Goal: Information Seeking & Learning: Understand process/instructions

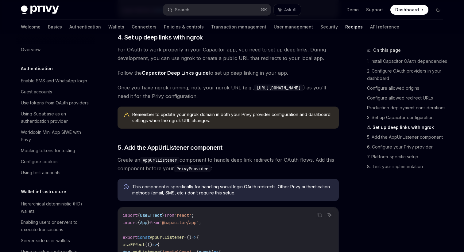
scroll to position [668, 0]
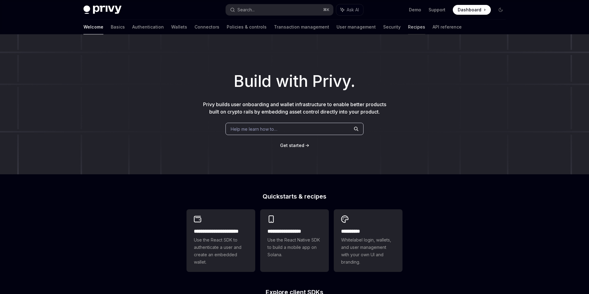
click at [408, 25] on link "Recipes" at bounding box center [416, 27] width 17 height 15
type textarea "*"
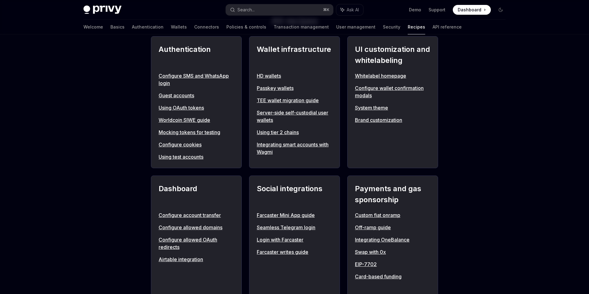
scroll to position [238, 0]
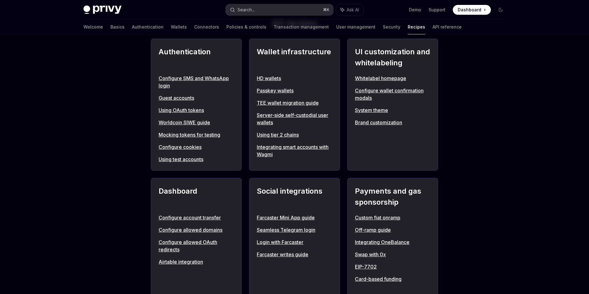
click at [265, 13] on button "Search... ⌘ K" at bounding box center [279, 9] width 107 height 11
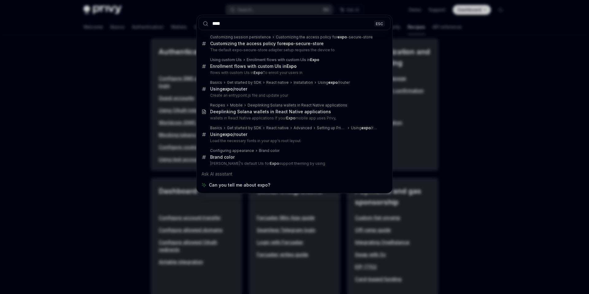
type input "****"
type textarea "*"
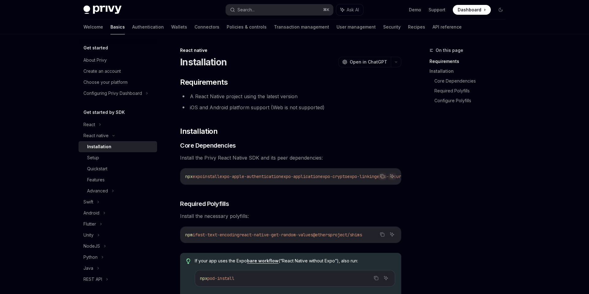
click at [315, 179] on code "npx expo install expo-apple-authentication expo-application expo-crypto expo-li…" at bounding box center [435, 176] width 500 height 7
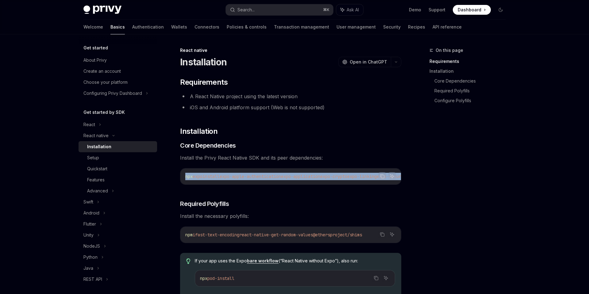
click at [315, 179] on code "npx expo install expo-apple-authentication expo-application expo-crypto expo-li…" at bounding box center [435, 176] width 500 height 7
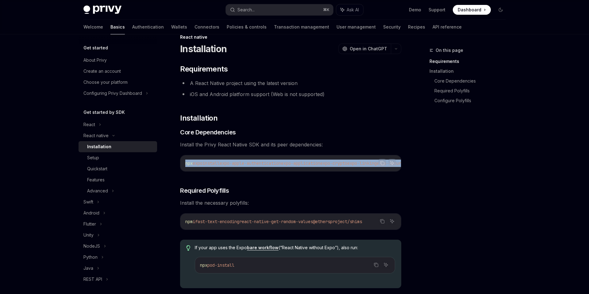
scroll to position [15, 0]
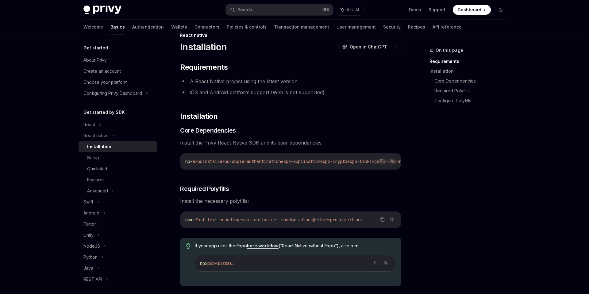
click at [273, 162] on span "expo-apple-authentication" at bounding box center [250, 162] width 61 height 6
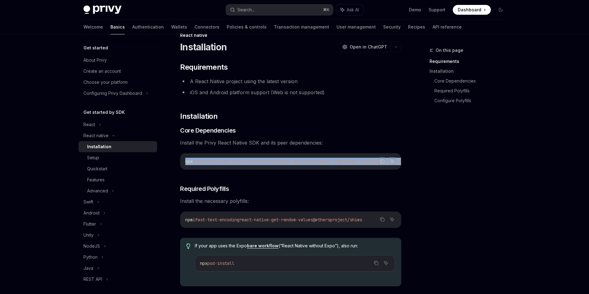
click at [273, 162] on span "expo-apple-authentication" at bounding box center [250, 162] width 61 height 6
copy div "npx expo install expo-apple-authentication expo-application expo-crypto expo-li…"
click at [273, 159] on span "expo-apple-authentication" at bounding box center [250, 162] width 61 height 6
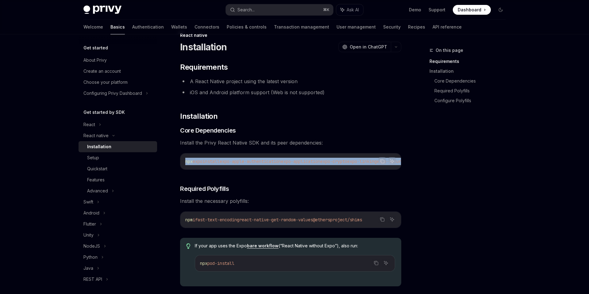
copy div "npx expo install expo-apple-authentication expo-application expo-crypto expo-li…"
click at [281, 221] on span "react-native-get-random-values" at bounding box center [276, 220] width 74 height 6
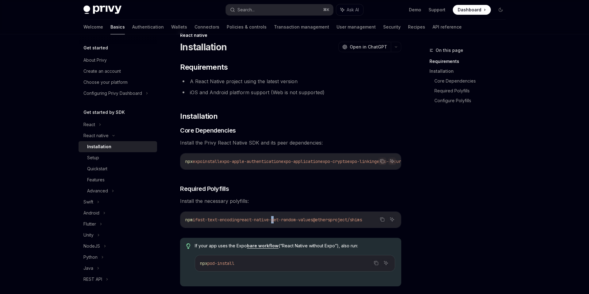
click at [281, 221] on span "react-native-get-random-values" at bounding box center [276, 220] width 74 height 6
copy div "npm i fast-text-encoding react-native-get-random-values @ethersproject/shims"
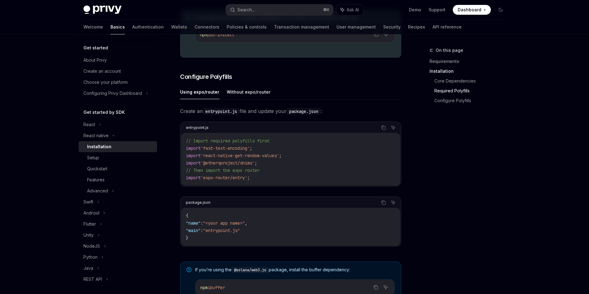
scroll to position [244, 0]
click at [239, 95] on button "Without expo/router" at bounding box center [249, 91] width 44 height 14
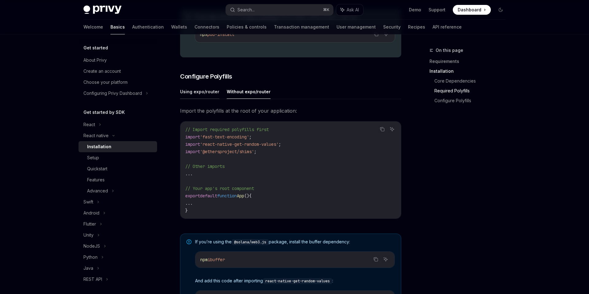
click at [201, 97] on button "Using expo/router" at bounding box center [199, 91] width 39 height 14
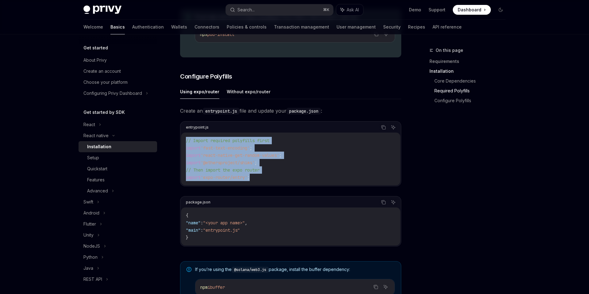
drag, startPoint x: 259, startPoint y: 181, endPoint x: 174, endPoint y: 144, distance: 92.3
click at [174, 144] on div "React native Installation OpenAI Open in ChatGPT OpenAI Open in ChatGPT ​ Requi…" at bounding box center [233, 129] width 338 height 652
copy code "// Import required polyfills first import 'fast-text-encoding' ; import 'react-…"
click at [236, 94] on button "Without expo/router" at bounding box center [249, 91] width 44 height 14
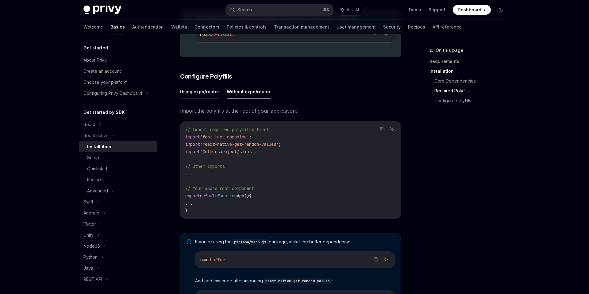
click at [205, 88] on button "Using expo/router" at bounding box center [199, 91] width 39 height 14
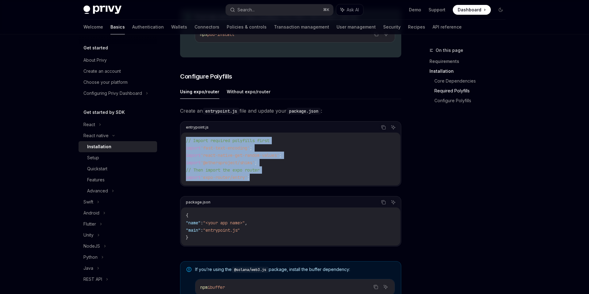
drag, startPoint x: 258, startPoint y: 179, endPoint x: 180, endPoint y: 142, distance: 86.8
click at [180, 142] on div "entrypoint.js Copy Ask AI // Import required polyfills first import 'fast-text-…" at bounding box center [290, 153] width 221 height 65
copy code "// Import required polyfills first import 'fast-text-encoding' ; import 'react-…"
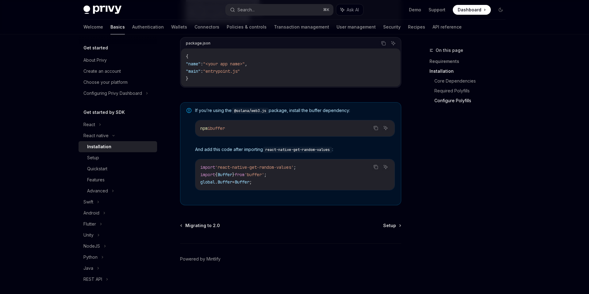
scroll to position [407, 0]
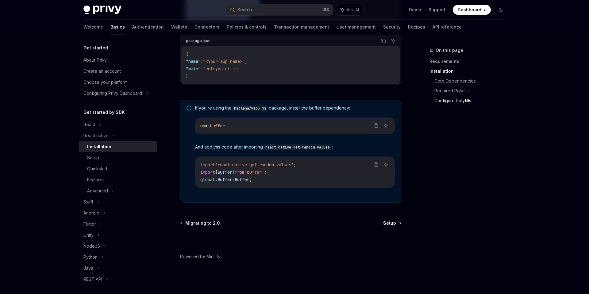
click at [390, 222] on span "Setup" at bounding box center [389, 223] width 13 height 6
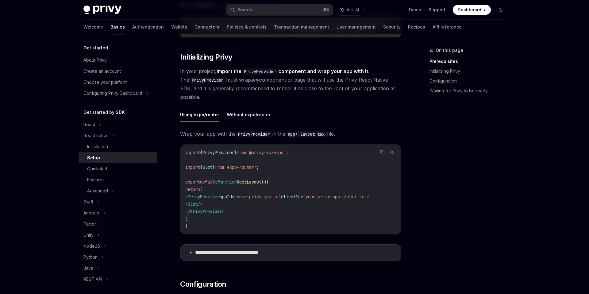
scroll to position [101, 0]
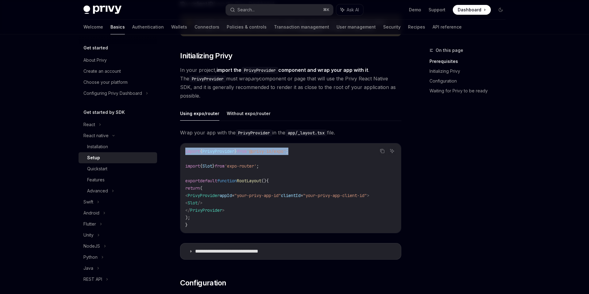
drag, startPoint x: 310, startPoint y: 154, endPoint x: 174, endPoint y: 148, distance: 136.2
copy span "import { PrivyProvider } from '@privy-io/expo' ;"
click at [276, 172] on code "import { PrivyProvider } from '@privy-io/expo' ; import { Slot } from 'expo-rou…" at bounding box center [290, 187] width 211 height 81
drag, startPoint x: 305, startPoint y: 153, endPoint x: 183, endPoint y: 148, distance: 122.1
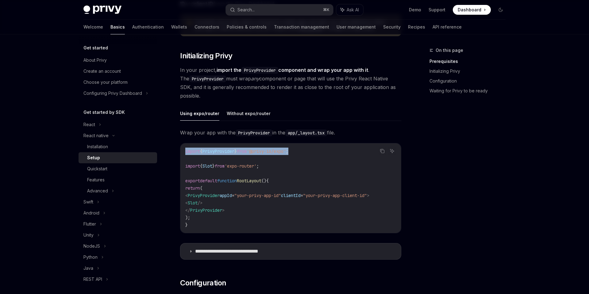
click at [183, 148] on div "import { PrivyProvider } from '@privy-io/expo' ; import { Slot } from 'expo-rou…" at bounding box center [290, 188] width 220 height 90
copy span "import { PrivyProvider } from '@privy-io/expo' ;"
click at [303, 152] on code "import { PrivyProvider } from '@privy-io/expo' ; import { Slot } from 'expo-rou…" at bounding box center [290, 187] width 211 height 81
drag, startPoint x: 304, startPoint y: 150, endPoint x: 231, endPoint y: 150, distance: 73.3
click at [231, 150] on code "import { PrivyProvider } from '@privy-io/expo' ; import { Slot } from 'expo-rou…" at bounding box center [290, 187] width 211 height 81
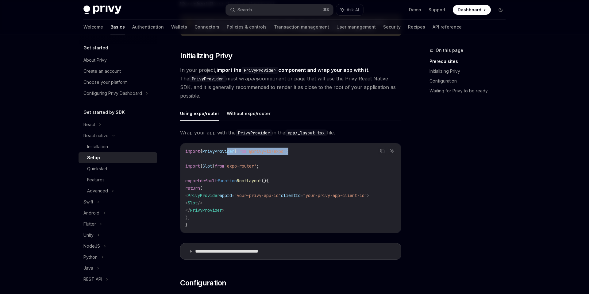
click at [237, 152] on span "}" at bounding box center [235, 151] width 2 height 6
copy code "import { PrivyProvider } from '@privy-io/expo' ;"
click at [241, 168] on span "'expo-router'" at bounding box center [240, 166] width 32 height 6
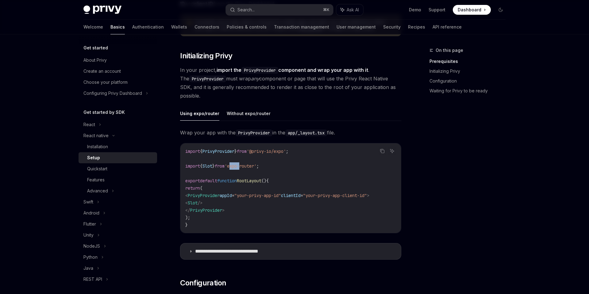
click at [241, 168] on span "'expo-router'" at bounding box center [240, 166] width 32 height 6
copy code "import { Slot } from 'expo-router' ;"
click at [247, 166] on span "'expo-router'" at bounding box center [240, 166] width 32 height 6
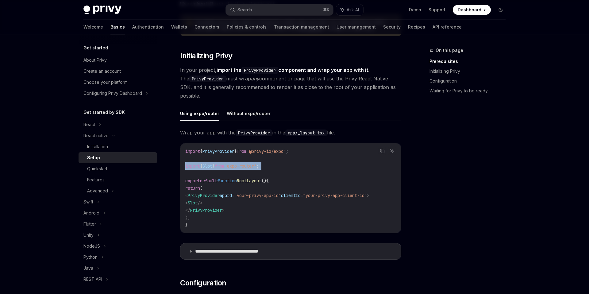
click at [247, 166] on span "'expo-router'" at bounding box center [240, 166] width 32 height 6
copy code "import { Slot } from 'expo-router' ;"
click at [229, 149] on span "PrivyProvider" at bounding box center [218, 151] width 32 height 6
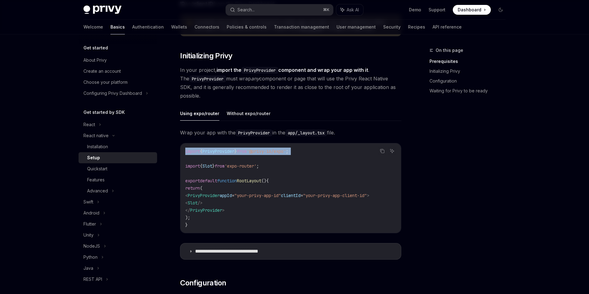
click at [229, 149] on span "PrivyProvider" at bounding box center [218, 151] width 32 height 6
click at [302, 187] on code "import { PrivyProvider } from '@privy-io/expo' ; import { Slot } from 'expo-rou…" at bounding box center [290, 187] width 211 height 81
click at [281, 197] on span ""your-privy-app-id"" at bounding box center [257, 196] width 47 height 6
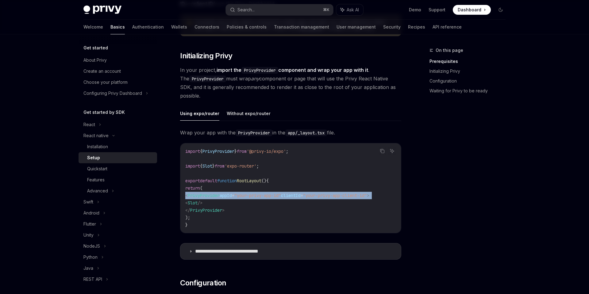
click at [281, 197] on span ""your-privy-app-id"" at bounding box center [257, 196] width 47 height 6
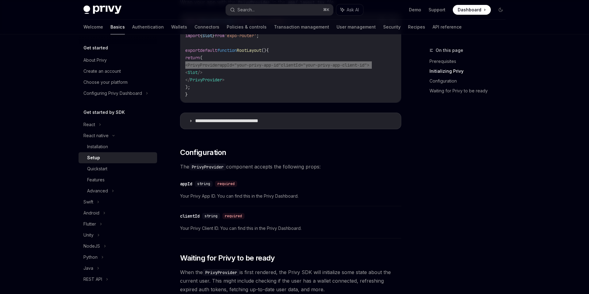
scroll to position [236, 0]
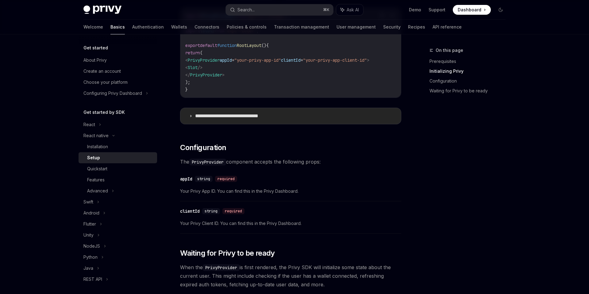
click at [229, 118] on p "**********" at bounding box center [236, 116] width 83 height 6
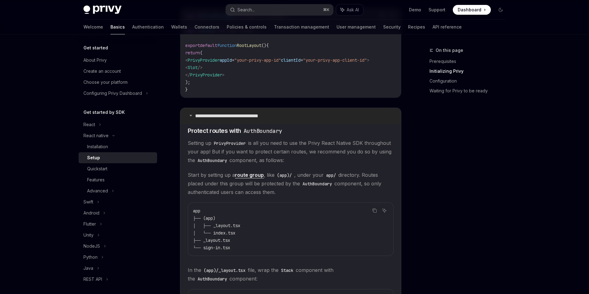
click at [229, 118] on p "**********" at bounding box center [236, 116] width 83 height 6
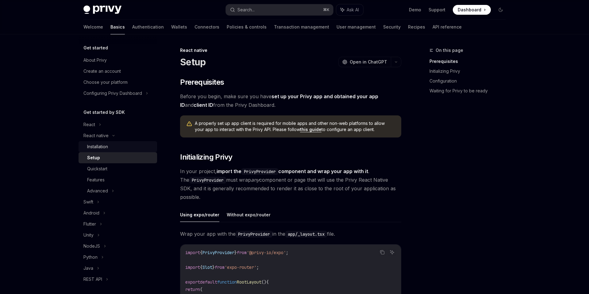
click at [103, 147] on div "Installation" at bounding box center [97, 146] width 21 height 7
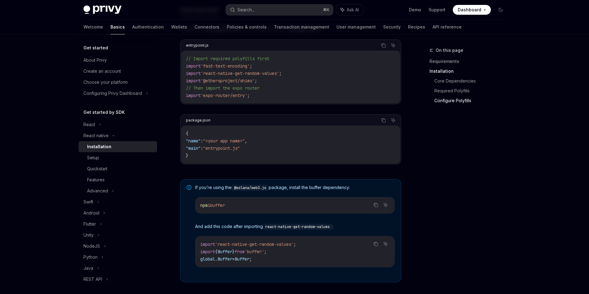
scroll to position [407, 0]
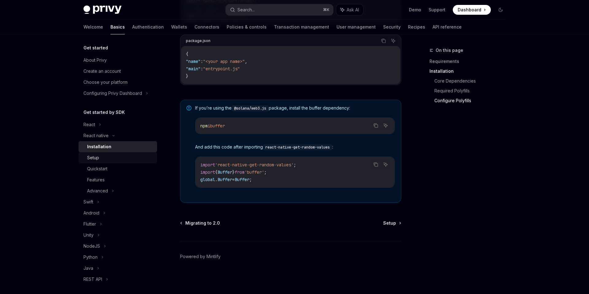
click at [115, 159] on div "Setup" at bounding box center [120, 157] width 66 height 7
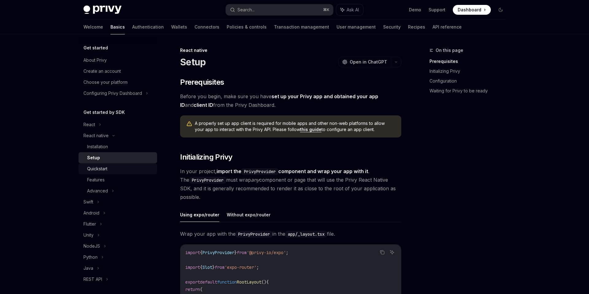
click at [115, 166] on div "Quickstart" at bounding box center [120, 168] width 66 height 7
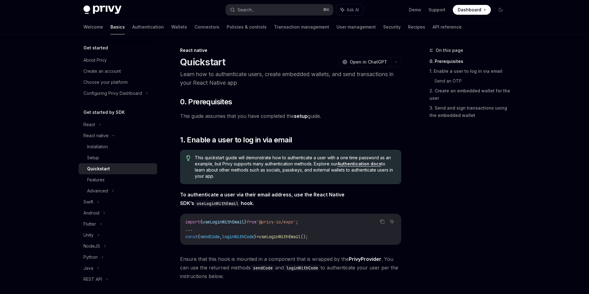
scroll to position [2, 0]
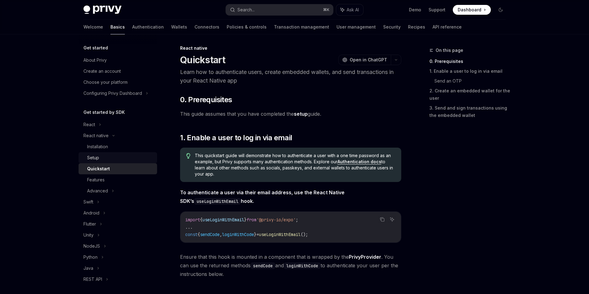
click at [123, 159] on div "Setup" at bounding box center [120, 157] width 66 height 7
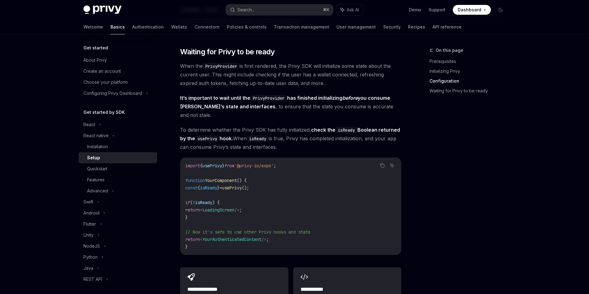
scroll to position [439, 0]
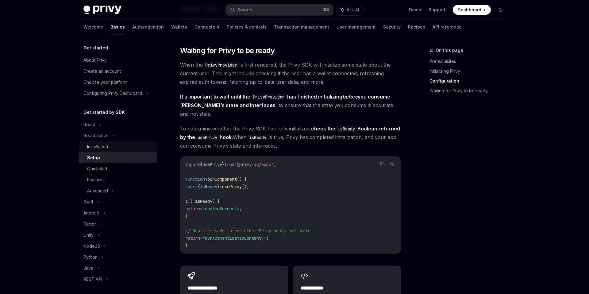
click at [103, 145] on div "Installation" at bounding box center [97, 146] width 21 height 7
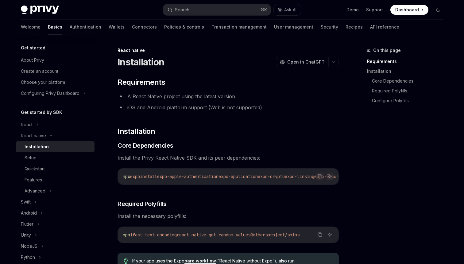
type textarea "*"
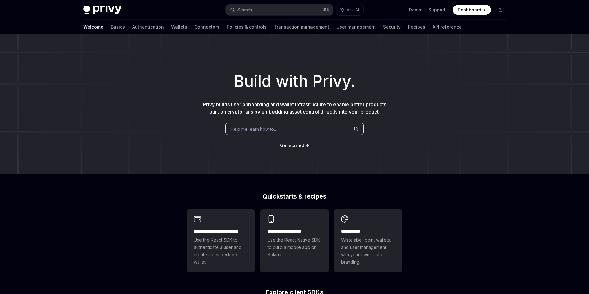
type textarea "*"
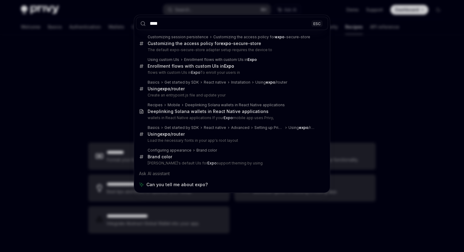
scroll to position [238, 0]
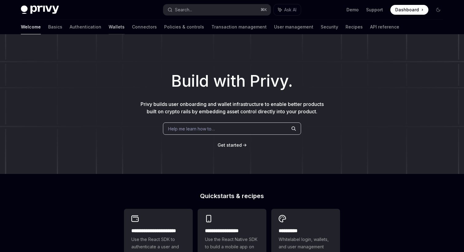
click at [109, 29] on link "Wallets" at bounding box center [117, 27] width 16 height 15
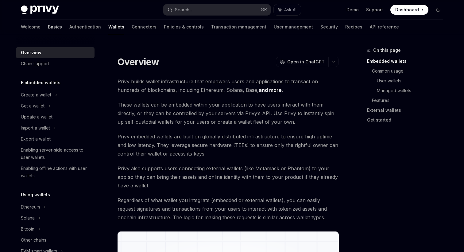
click at [48, 26] on link "Basics" at bounding box center [55, 27] width 14 height 15
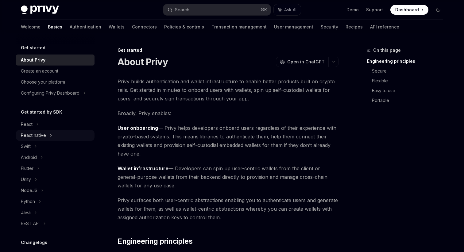
click at [53, 139] on div "React native" at bounding box center [55, 135] width 78 height 11
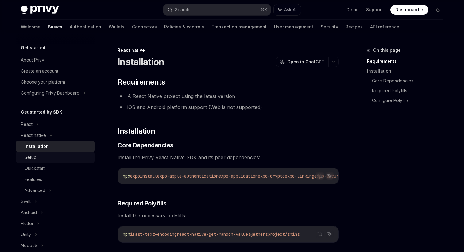
click at [52, 157] on div "Setup" at bounding box center [58, 157] width 66 height 7
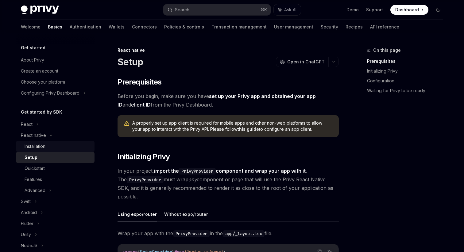
click at [58, 148] on div "Installation" at bounding box center [58, 146] width 66 height 7
type textarea "*"
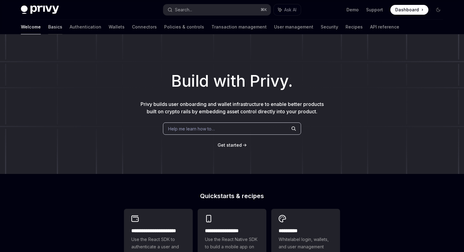
click at [48, 28] on link "Basics" at bounding box center [55, 27] width 14 height 15
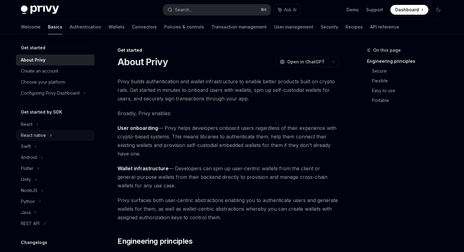
click at [54, 134] on div "React native" at bounding box center [55, 135] width 78 height 11
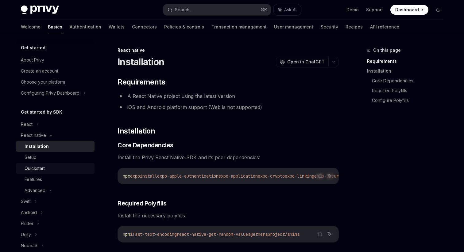
click at [58, 167] on div "Quickstart" at bounding box center [58, 168] width 66 height 7
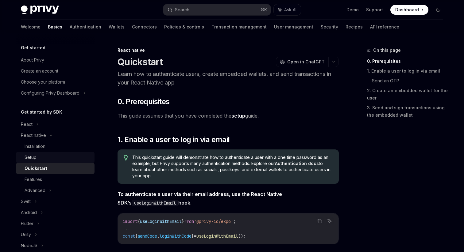
click at [35, 155] on div "Setup" at bounding box center [31, 157] width 12 height 7
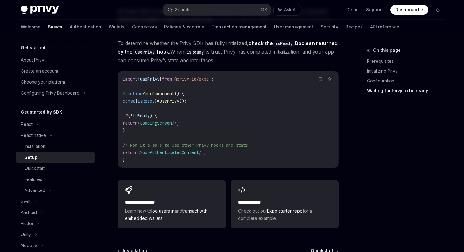
scroll to position [540, 0]
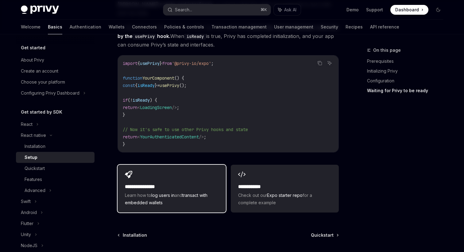
click at [210, 183] on h2 "**********" at bounding box center [171, 186] width 93 height 7
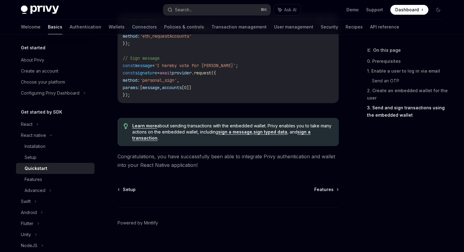
scroll to position [942, 0]
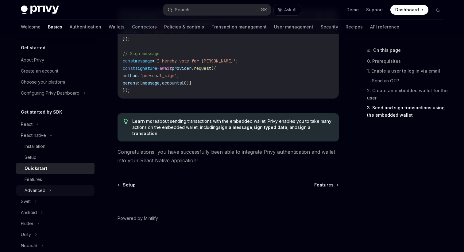
click at [54, 191] on div "Advanced" at bounding box center [55, 190] width 78 height 11
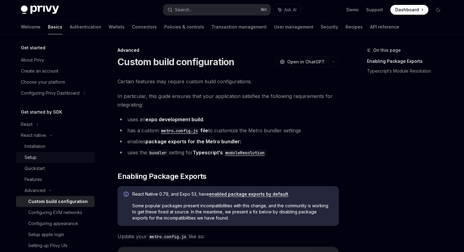
click at [50, 158] on div "Setup" at bounding box center [58, 157] width 66 height 7
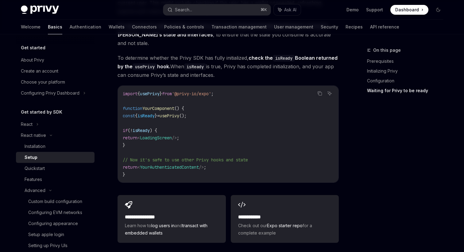
scroll to position [541, 0]
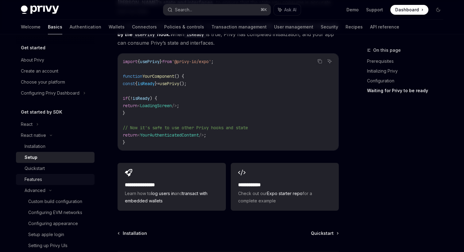
click at [58, 184] on link "Features" at bounding box center [55, 179] width 78 height 11
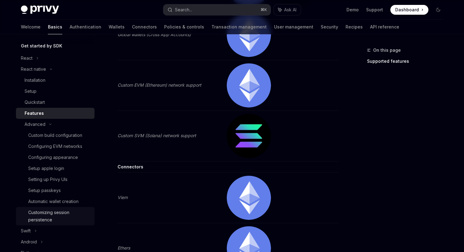
scroll to position [61, 0]
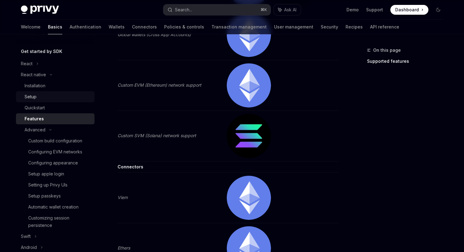
click at [39, 95] on div "Setup" at bounding box center [58, 96] width 66 height 7
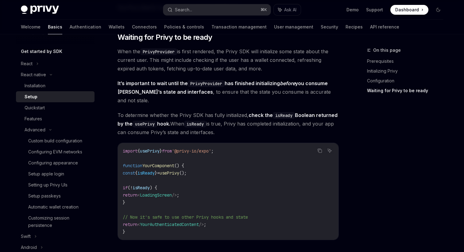
scroll to position [442, 0]
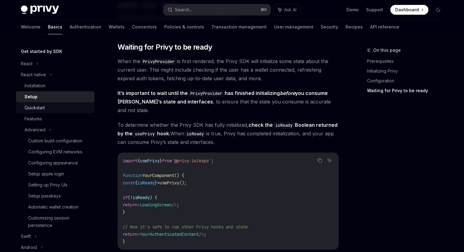
click at [54, 111] on div "Quickstart" at bounding box center [58, 107] width 66 height 7
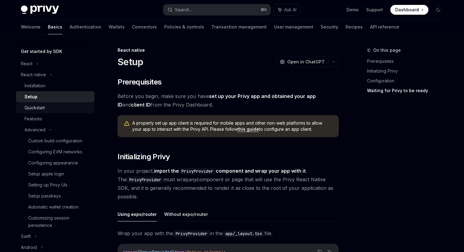
type textarea "*"
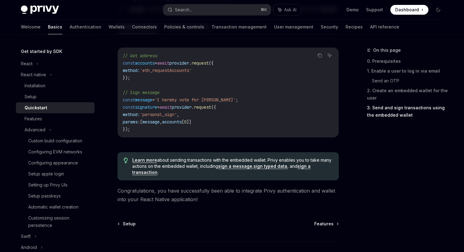
scroll to position [946, 0]
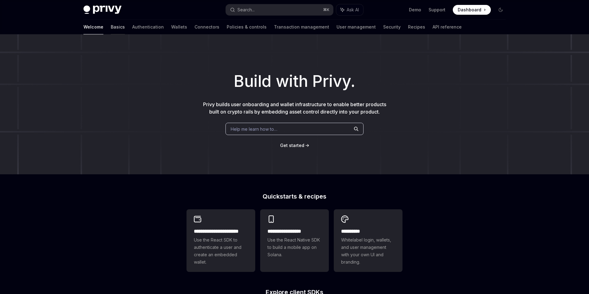
click at [111, 26] on link "Basics" at bounding box center [118, 27] width 14 height 15
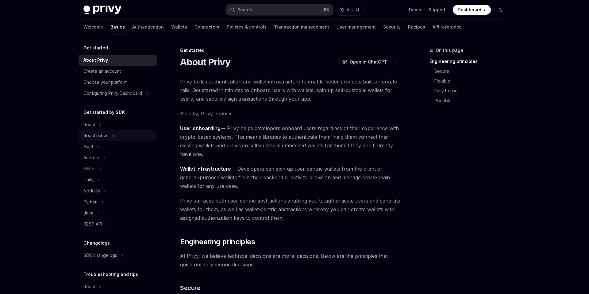
click at [108, 134] on div "React native" at bounding box center [95, 135] width 25 height 7
click at [109, 145] on div "Installation" at bounding box center [120, 146] width 66 height 7
click at [121, 145] on div "Installation" at bounding box center [120, 146] width 66 height 7
click at [106, 160] on div "Setup" at bounding box center [120, 157] width 66 height 7
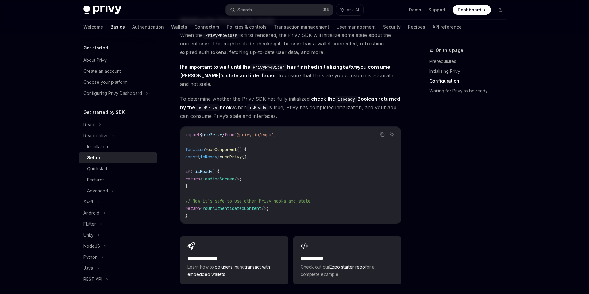
scroll to position [546, 0]
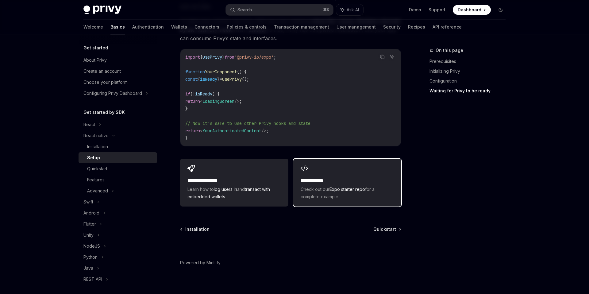
click at [325, 186] on span "Check out our Expo starter repo for a complete example" at bounding box center [346, 192] width 93 height 15
type textarea "*"
